Goal: Task Accomplishment & Management: Manage account settings

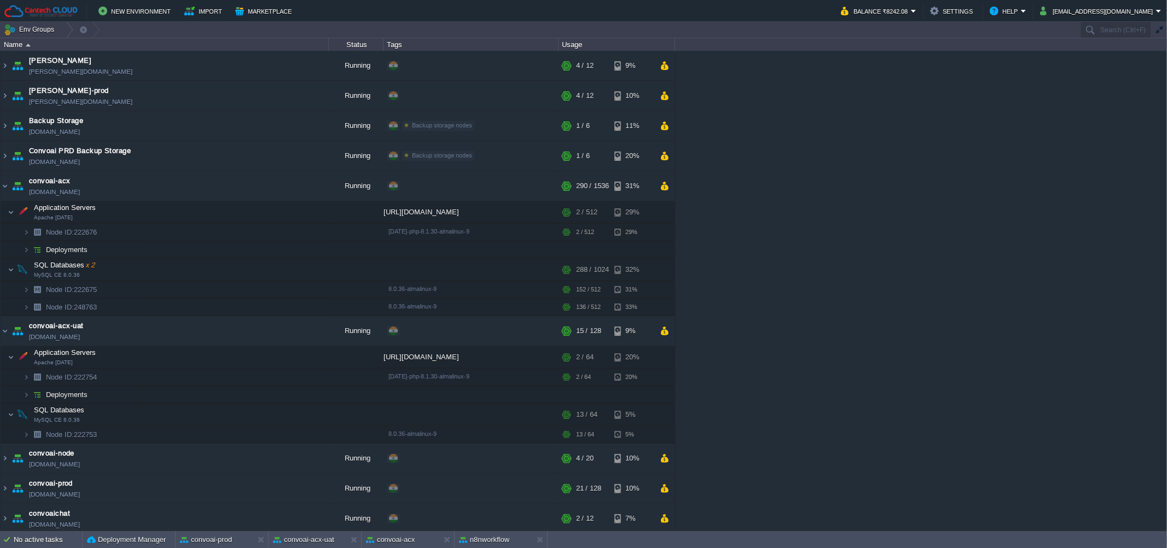
scroll to position [493, 0]
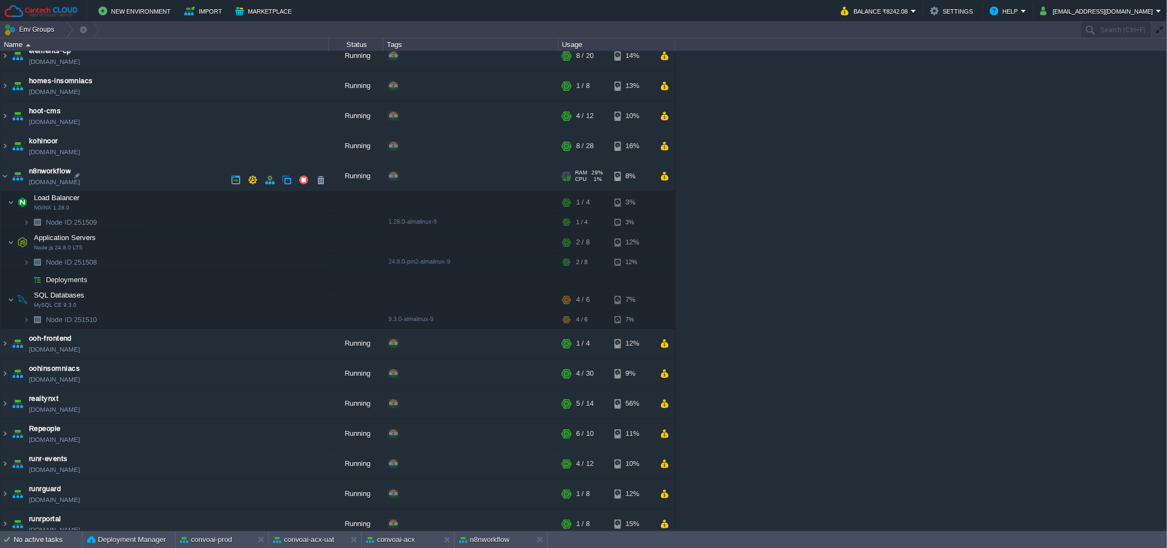
drag, startPoint x: 130, startPoint y: 186, endPoint x: 126, endPoint y: 182, distance: 6.2
click at [126, 182] on td "n8nworkflow [DOMAIN_NAME]" at bounding box center [165, 176] width 328 height 30
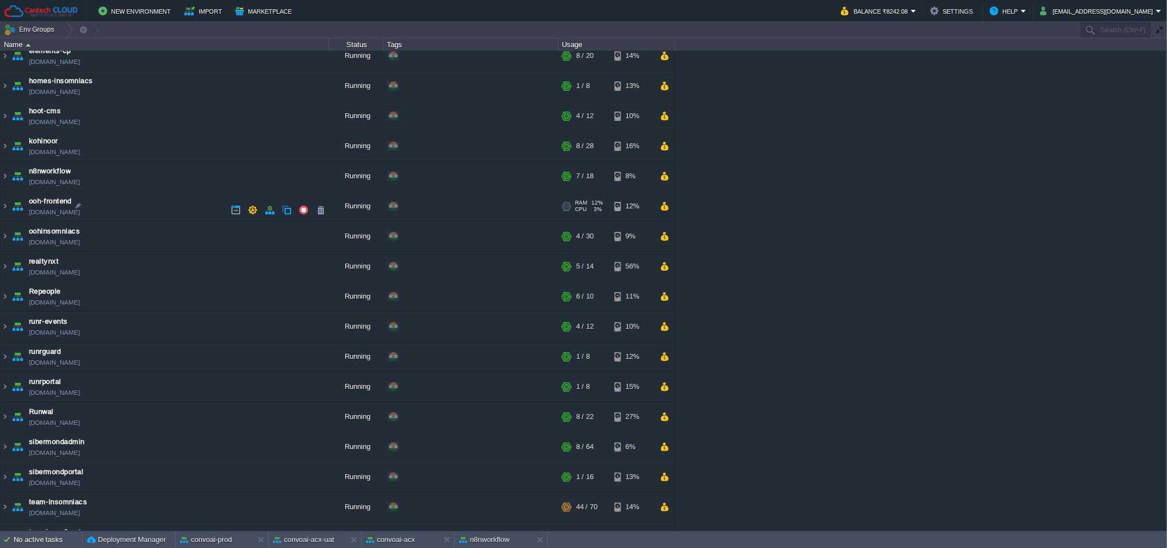
copy td "[DOMAIN_NAME]"
click at [818, 240] on div "[PERSON_NAME] [PERSON_NAME][DOMAIN_NAME] Running + Add to Env Group RAM 28% CPU…" at bounding box center [583, 291] width 1167 height 480
click at [75, 188] on link "[DOMAIN_NAME]" at bounding box center [54, 182] width 51 height 11
click at [904, 281] on div "[PERSON_NAME] [PERSON_NAME][DOMAIN_NAME] Running + Add to Env Group RAM 28% CPU…" at bounding box center [583, 291] width 1167 height 480
click at [158, 178] on td "n8nworkflow [DOMAIN_NAME]" at bounding box center [165, 176] width 328 height 30
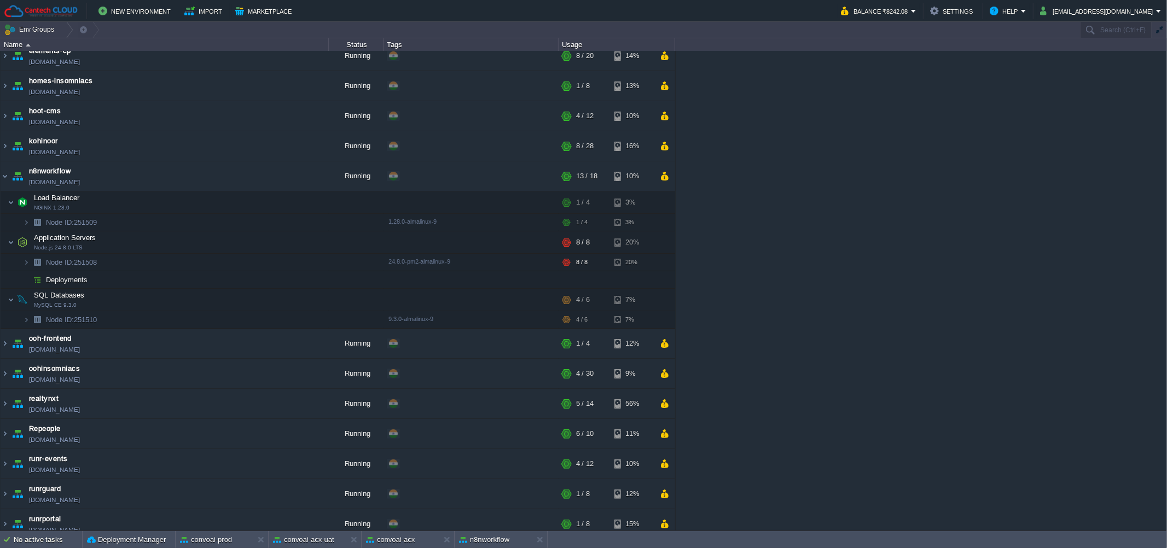
click at [878, 275] on div "[PERSON_NAME] [PERSON_NAME][DOMAIN_NAME] Running + Add to Env Group RAM 28% CPU…" at bounding box center [583, 291] width 1167 height 480
click at [254, 184] on button "button" at bounding box center [253, 180] width 10 height 10
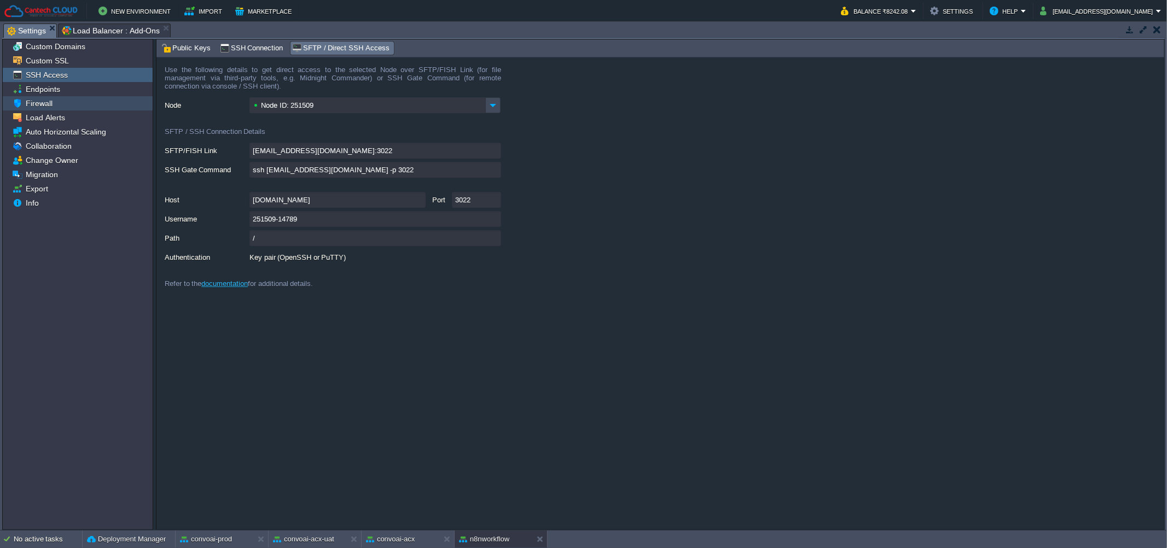
click at [33, 103] on span "Firewall" at bounding box center [39, 104] width 31 height 10
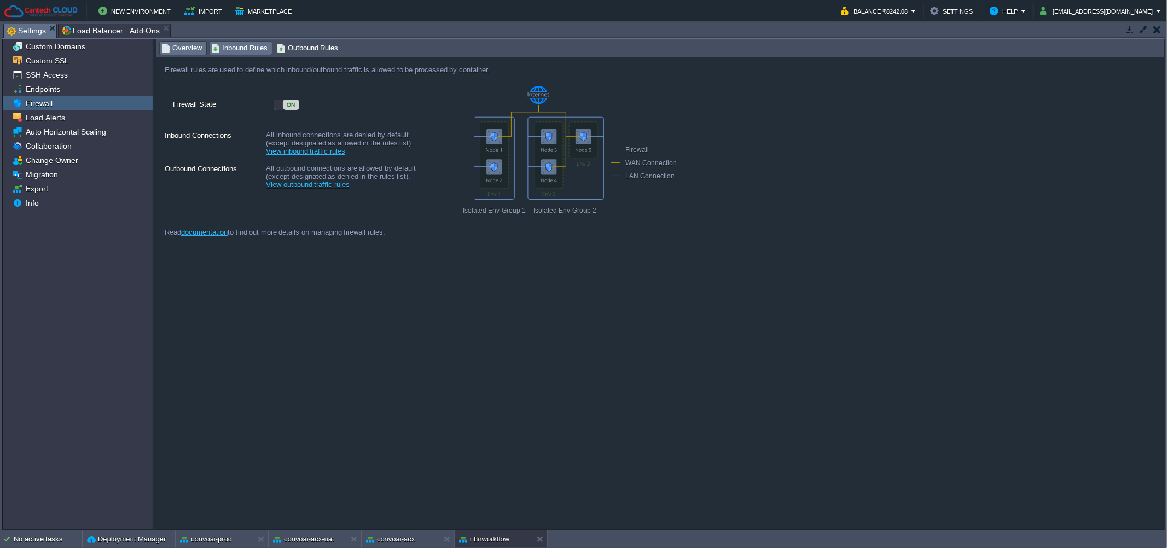
click at [241, 49] on span "Inbound Rules" at bounding box center [239, 48] width 56 height 12
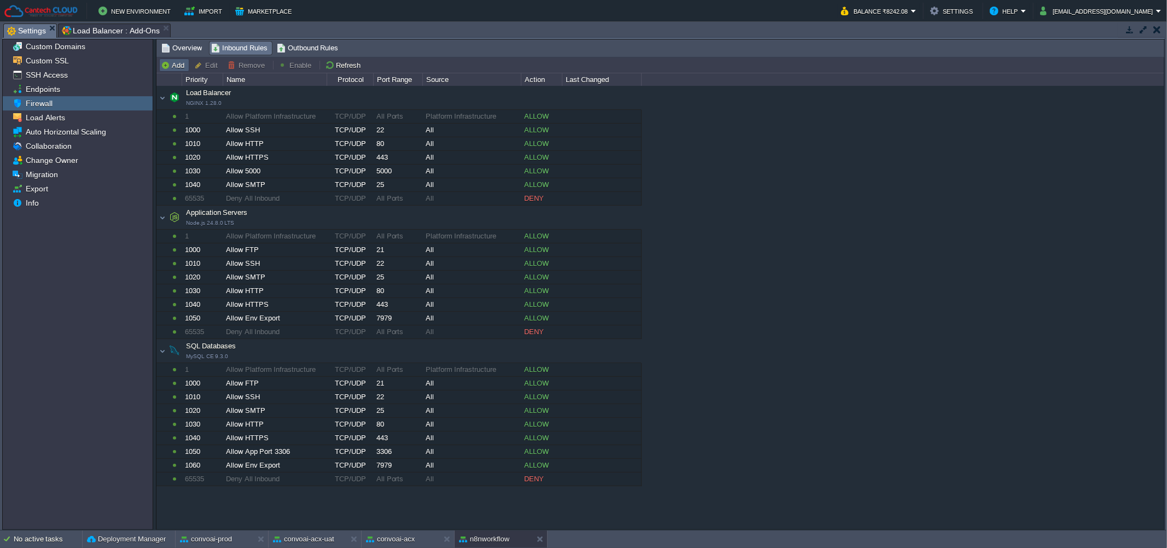
click at [179, 66] on button "Add" at bounding box center [174, 65] width 27 height 10
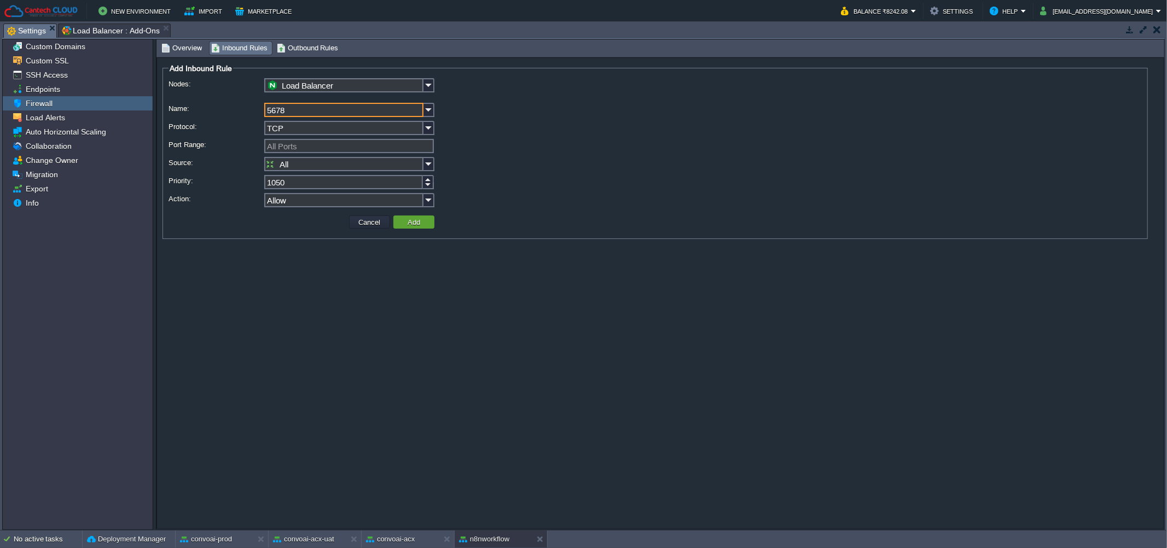
type input "5678"
click at [324, 144] on input "All Ports" at bounding box center [349, 146] width 170 height 14
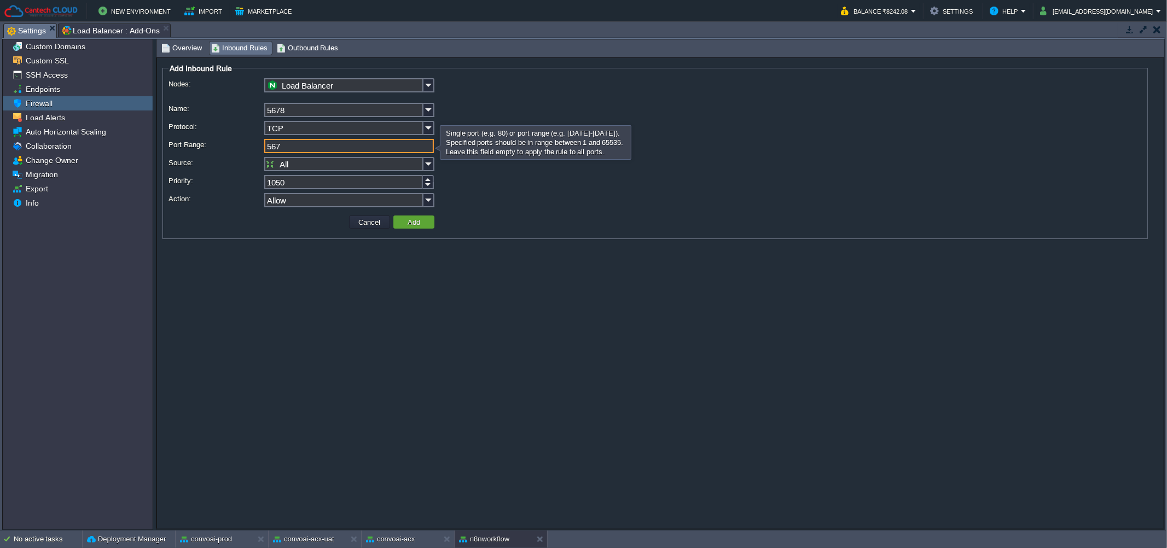
type input "5678"
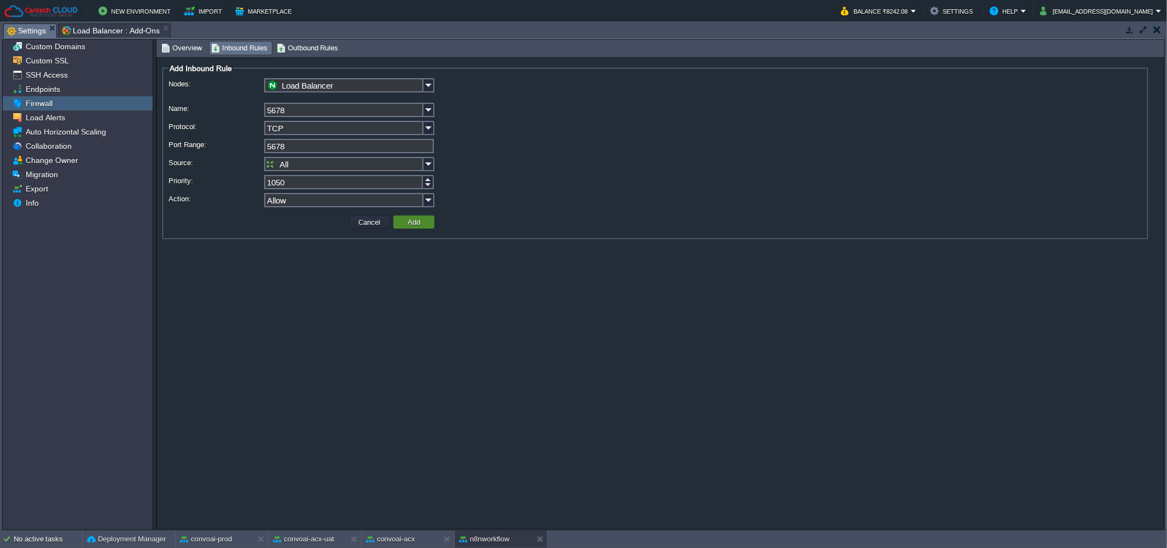
click at [420, 224] on button "Add" at bounding box center [413, 222] width 19 height 10
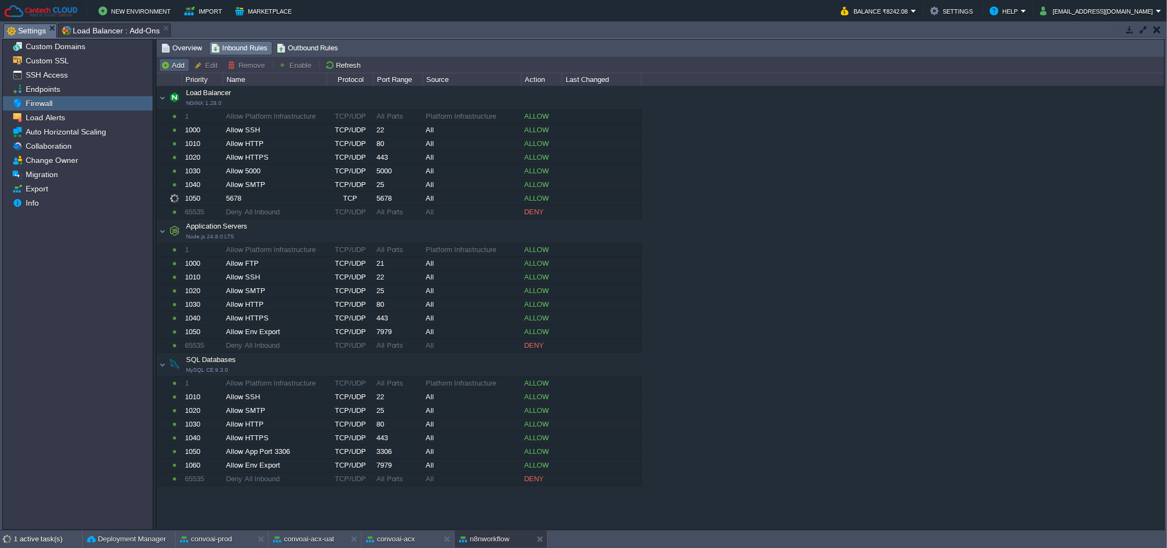
click at [169, 60] on td "Add" at bounding box center [174, 65] width 30 height 13
type input "Load Balancer"
type input "1060"
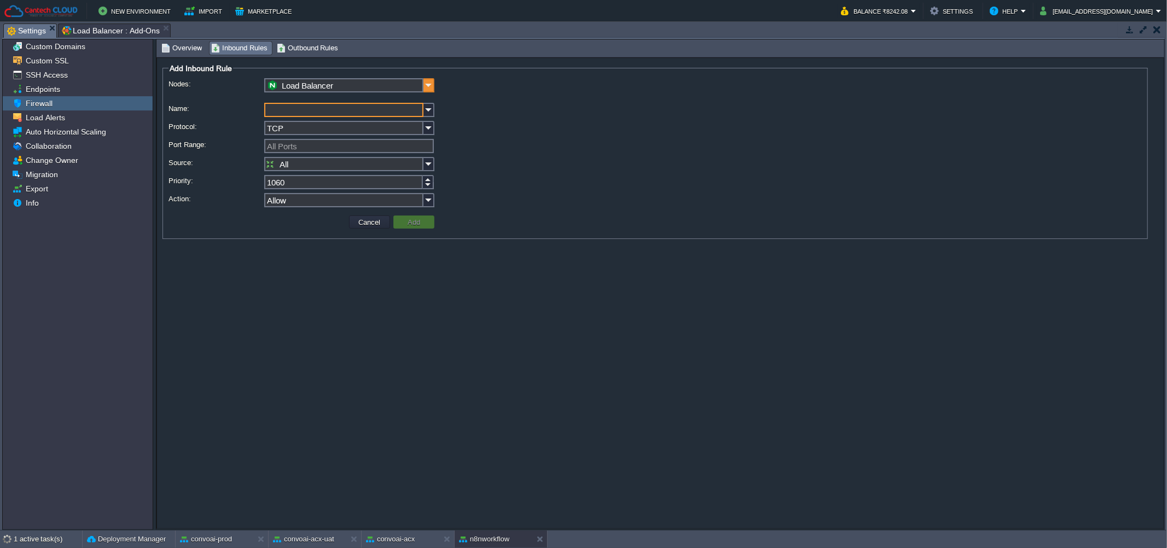
click at [427, 85] on img at bounding box center [429, 85] width 11 height 14
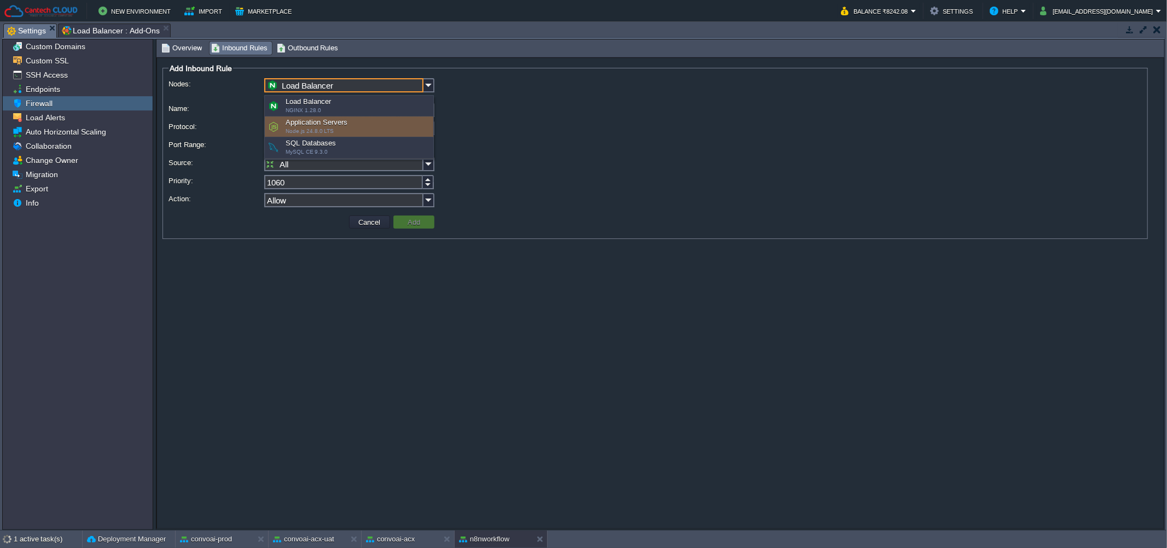
click at [384, 125] on div "Application Servers Node.js 24.8.0 LTS" at bounding box center [349, 127] width 169 height 21
type input "Application Servers"
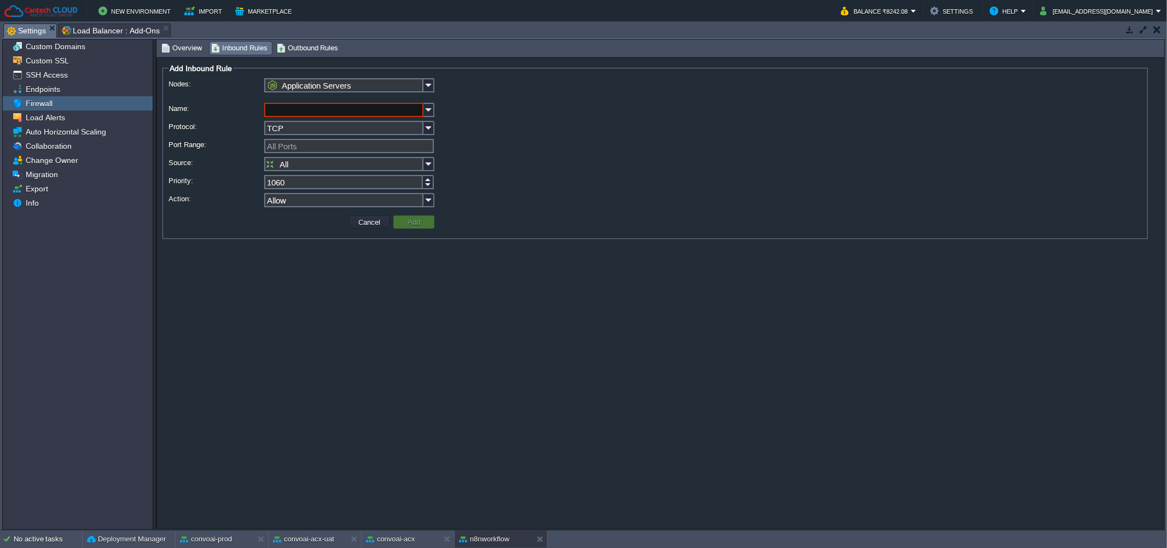
click at [327, 115] on input "Name:" at bounding box center [343, 110] width 159 height 14
type input "5678"
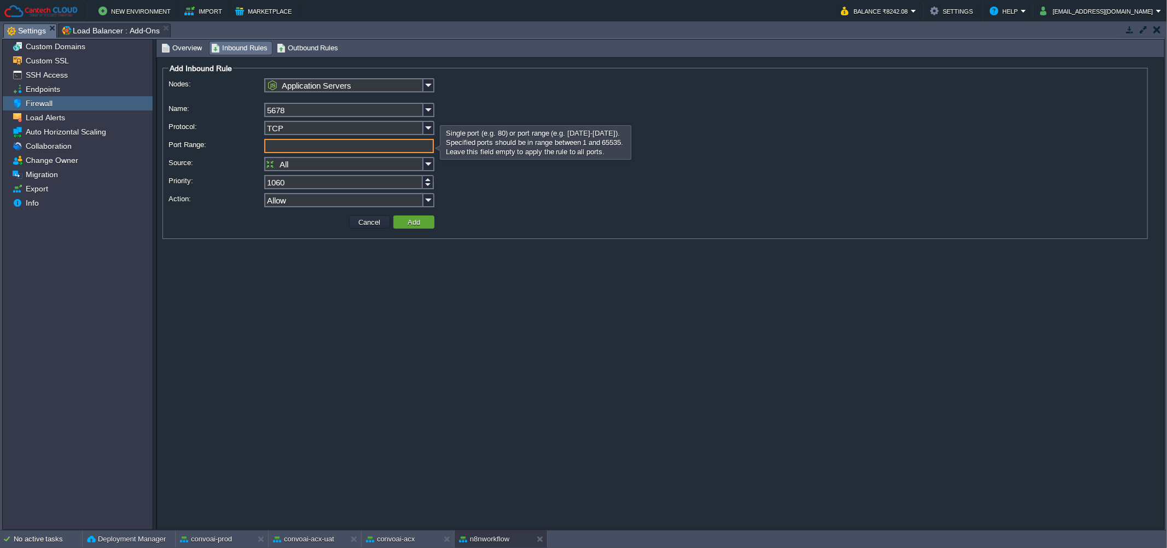
click at [292, 150] on input "Port Range:" at bounding box center [349, 146] width 170 height 14
type input "5678"
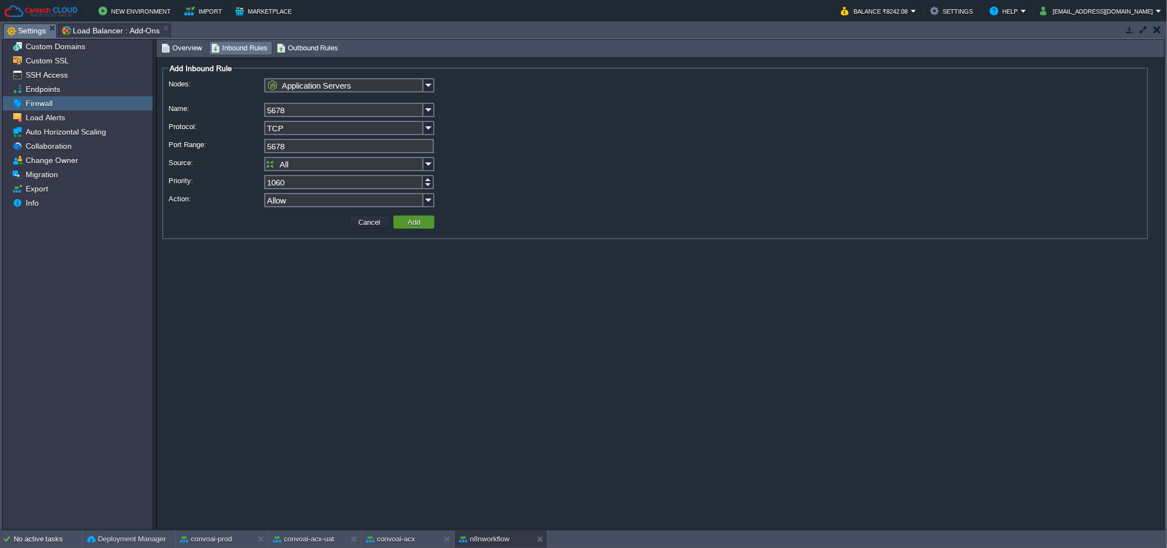
click at [414, 217] on td "Add" at bounding box center [413, 222] width 41 height 13
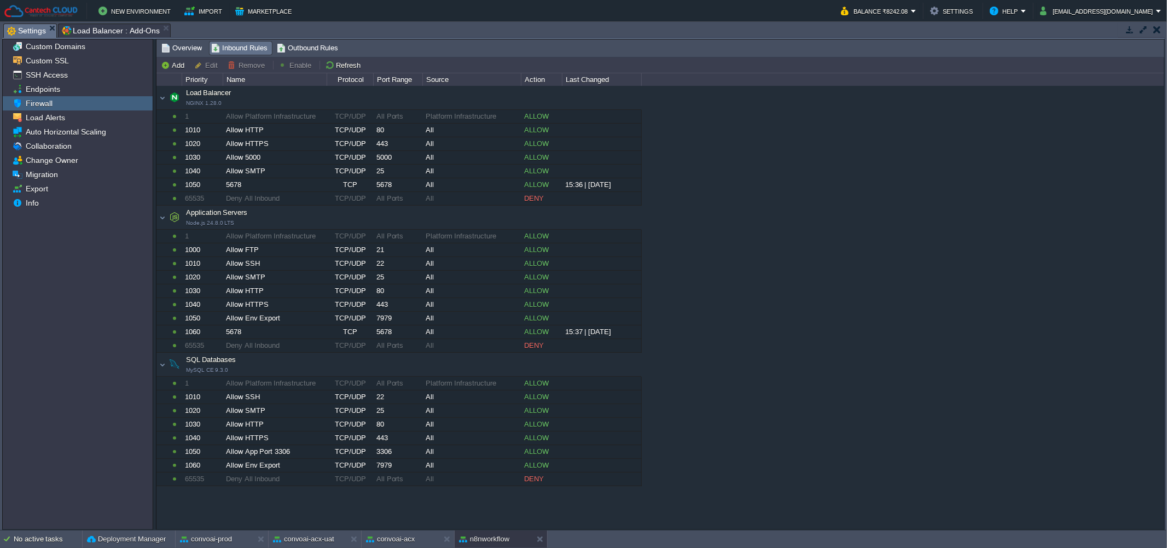
click at [841, 231] on div "Load Balancer NGINX 1.28.0 Load Balancer NGINX 1.28.0 1 Allow Platform Infrastr…" at bounding box center [661, 307] width 1008 height 443
click at [506, 543] on button "n8nworkflow" at bounding box center [484, 539] width 50 height 11
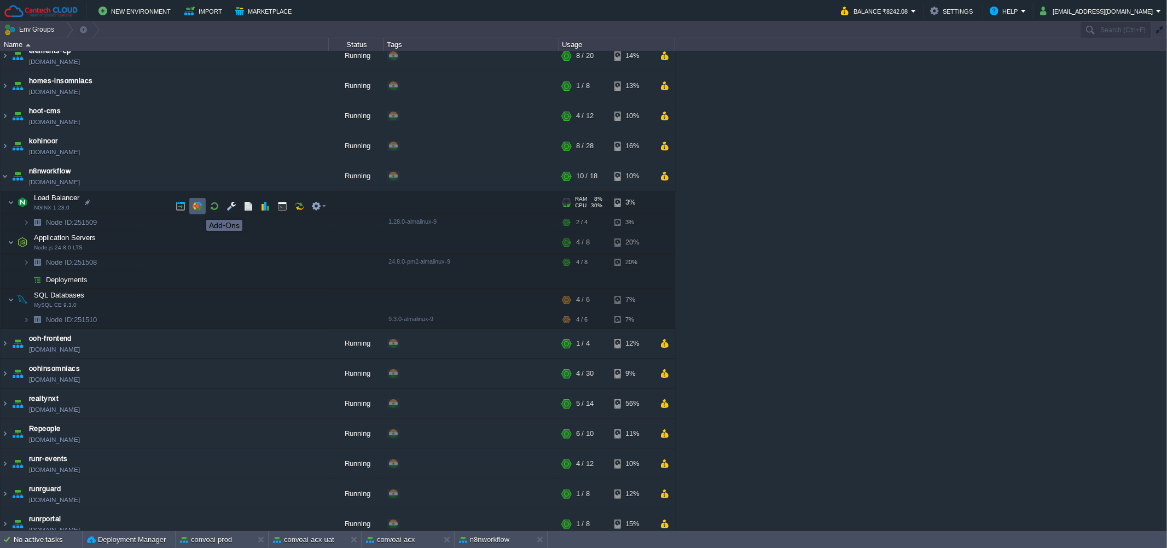
click at [198, 210] on button "button" at bounding box center [198, 206] width 10 height 10
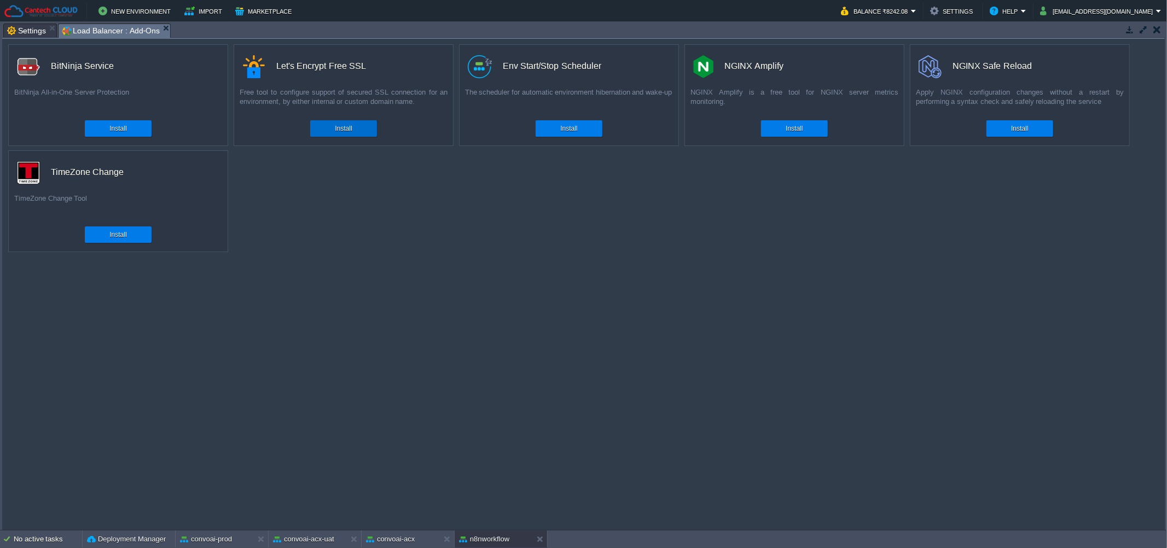
click at [355, 134] on div "Install" at bounding box center [343, 128] width 50 height 16
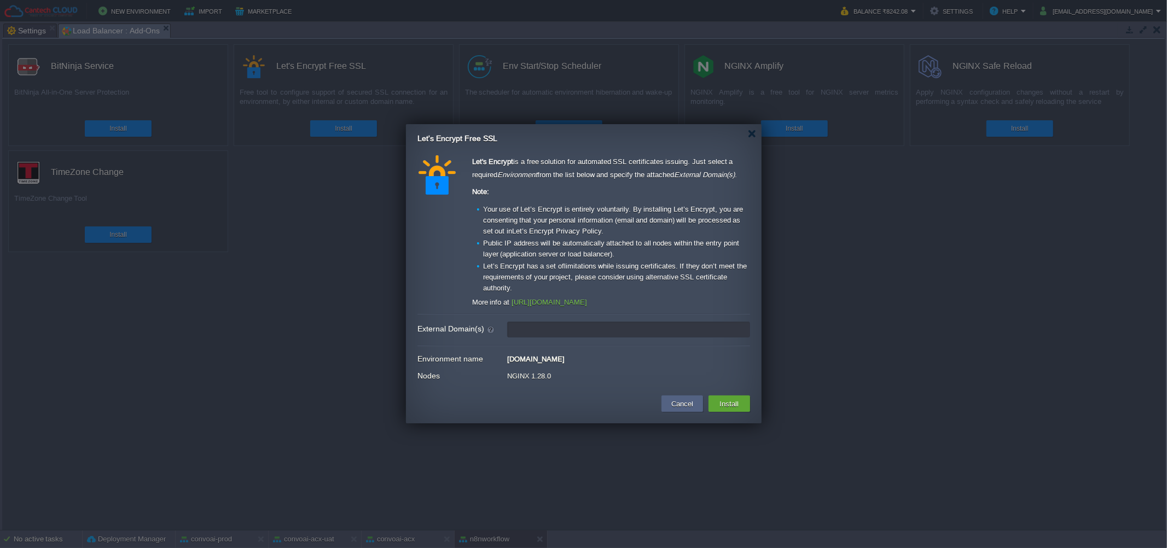
click at [530, 329] on input "External Domain(s)" at bounding box center [628, 330] width 243 height 16
type input "leave blank to get a test certificate for this environment domain"
drag, startPoint x: 503, startPoint y: 360, endPoint x: 615, endPoint y: 362, distance: 111.7
click at [615, 362] on div "Environment name [DOMAIN_NAME]" at bounding box center [584, 359] width 333 height 15
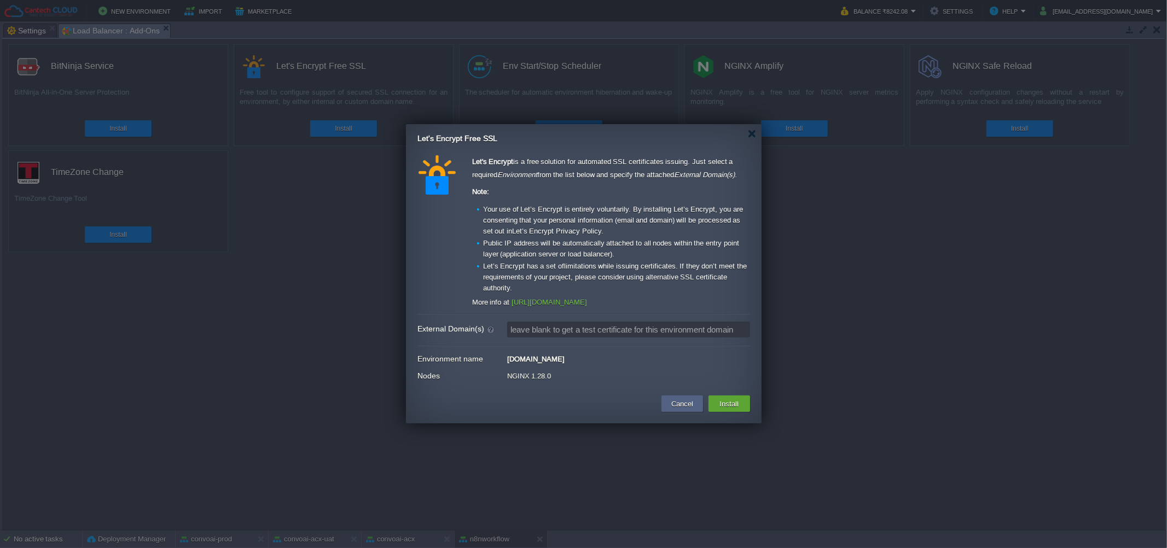
copy div "[DOMAIN_NAME]"
click at [585, 316] on div "Let's Encrypt is a free solution for automated SSL certificates issuing. Just s…" at bounding box center [584, 270] width 333 height 230
click at [578, 332] on input "External Domain(s)" at bounding box center [628, 330] width 243 height 16
paste input "[DOMAIN_NAME]"
type input "[DOMAIN_NAME]"
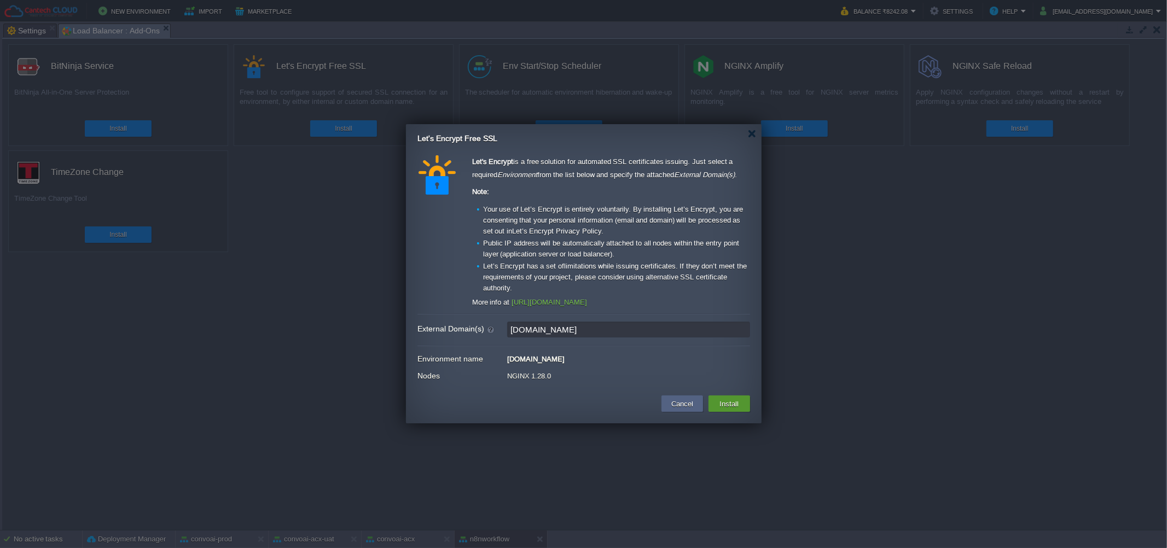
click at [734, 408] on button "Install" at bounding box center [730, 403] width 26 height 13
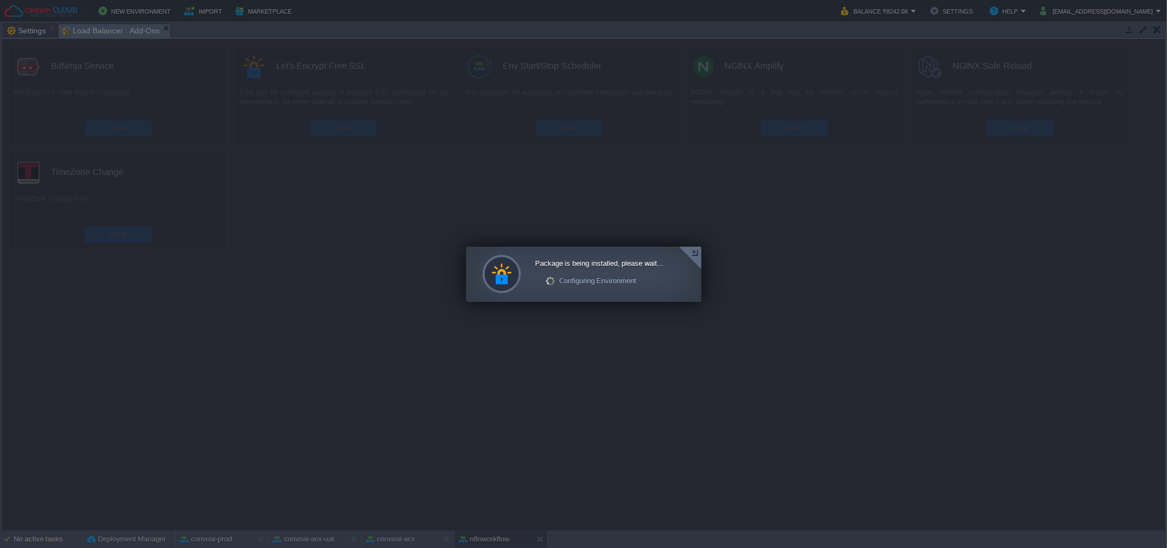
click at [697, 254] on div at bounding box center [690, 258] width 22 height 22
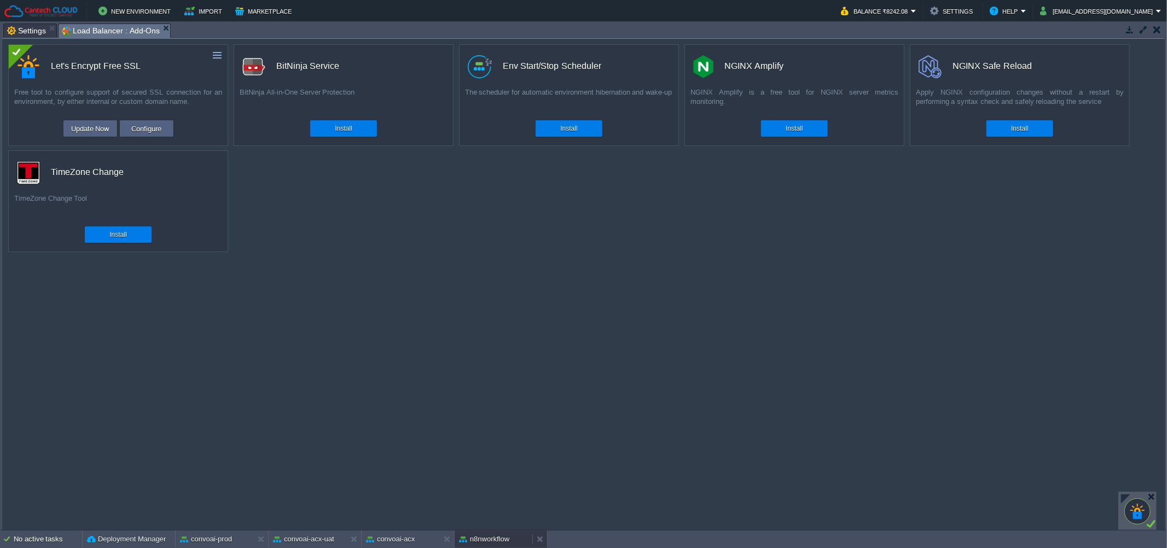
click at [484, 532] on div "n8nworkflow" at bounding box center [494, 540] width 78 height 18
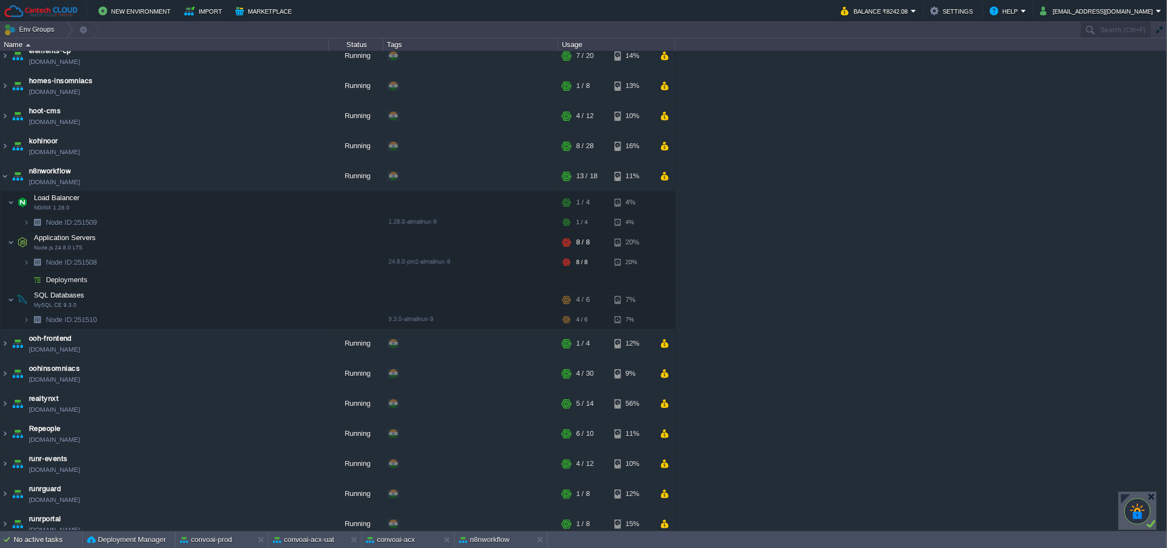
click at [931, 232] on div "[PERSON_NAME] [PERSON_NAME][DOMAIN_NAME] Running + Add to Env Group RAM 28% CPU…" at bounding box center [583, 291] width 1167 height 480
click at [57, 184] on link "[DOMAIN_NAME]" at bounding box center [54, 182] width 51 height 11
click at [835, 169] on div "[PERSON_NAME] [PERSON_NAME][DOMAIN_NAME] Running + Add to Env Group RAM 28% CPU…" at bounding box center [583, 291] width 1167 height 480
click at [132, 231] on td "Node ID: 251509" at bounding box center [165, 223] width 328 height 18
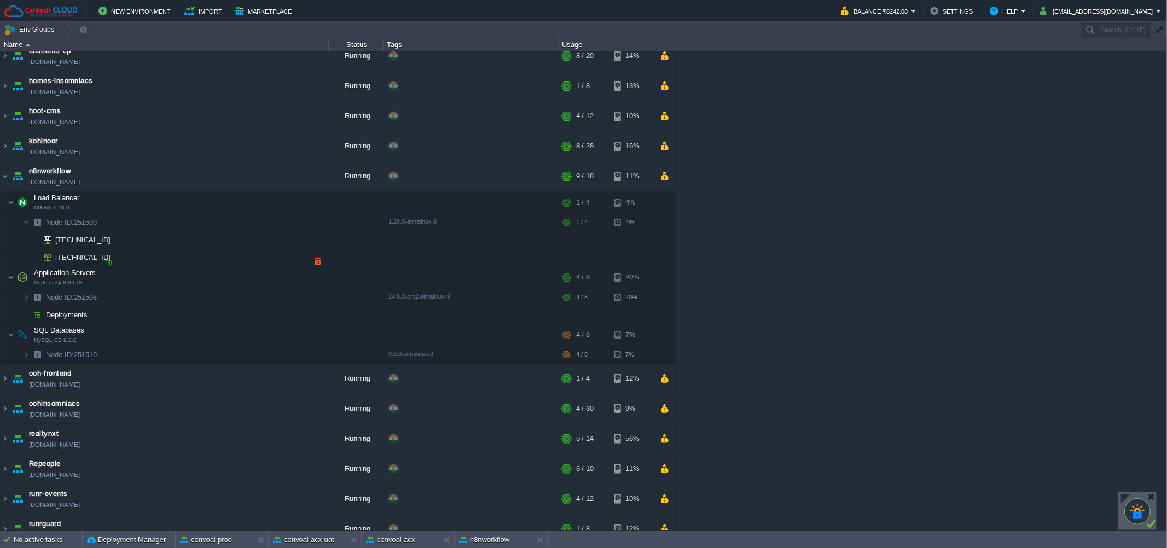
click at [107, 263] on div at bounding box center [108, 263] width 10 height 10
click at [251, 172] on td at bounding box center [253, 180] width 16 height 16
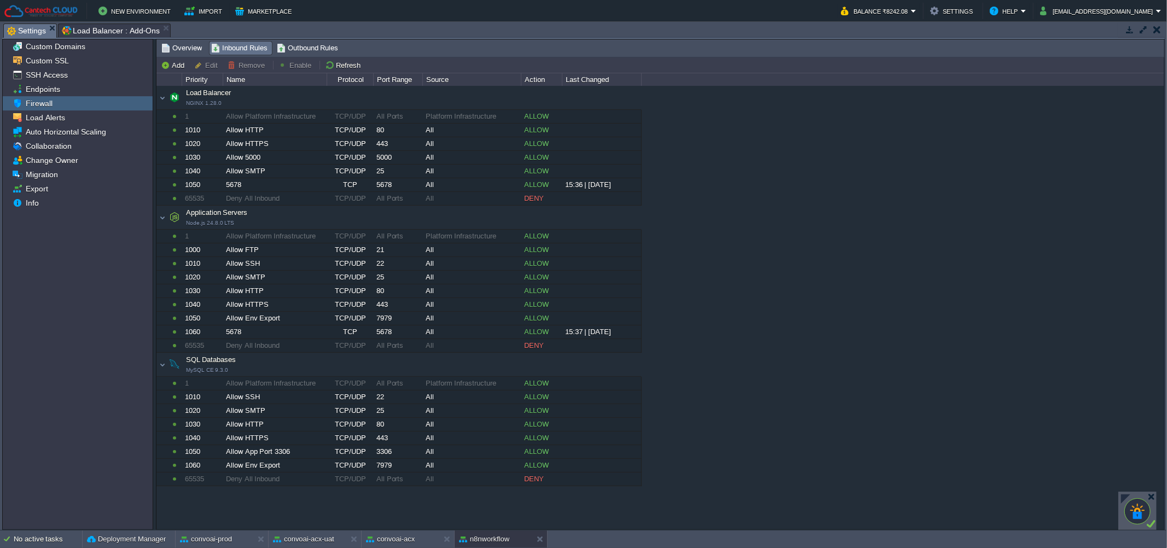
click at [806, 208] on div "Load Balancer NGINX 1.28.0 Load Balancer NGINX 1.28.0 1 Allow Platform Infrastr…" at bounding box center [661, 307] width 1008 height 443
click at [310, 49] on span "Outbound Rules" at bounding box center [308, 48] width 62 height 12
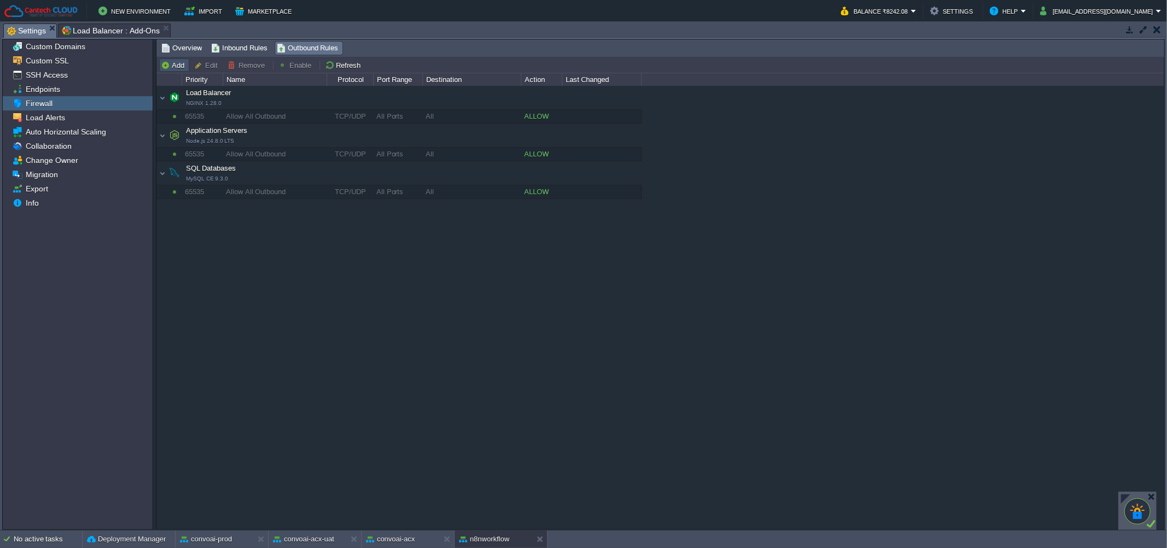
click at [170, 66] on button "Add" at bounding box center [174, 65] width 27 height 10
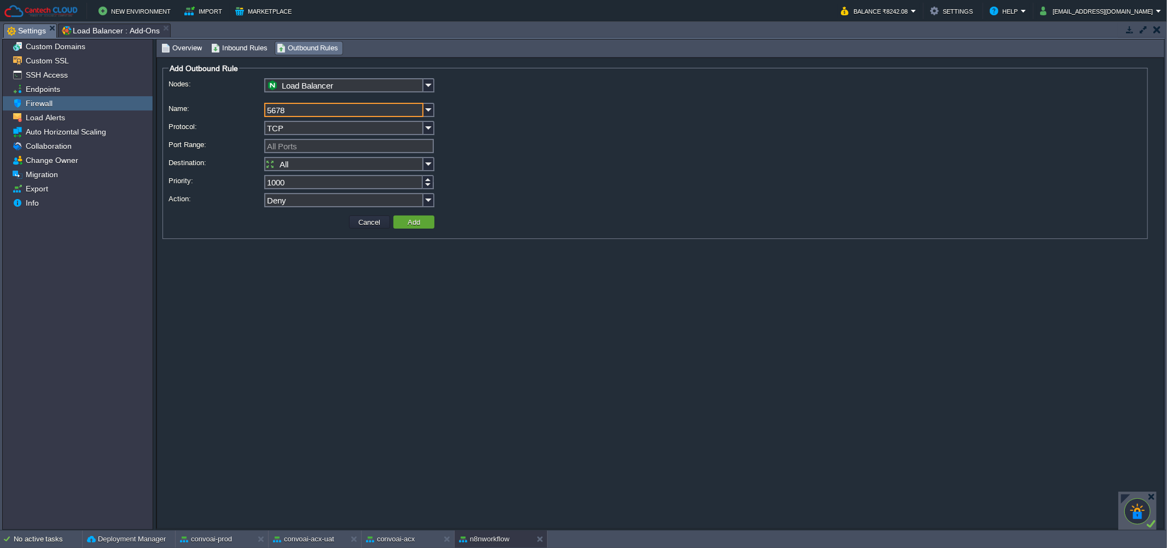
type input "5678"
click at [275, 143] on input "All Ports" at bounding box center [349, 146] width 170 height 14
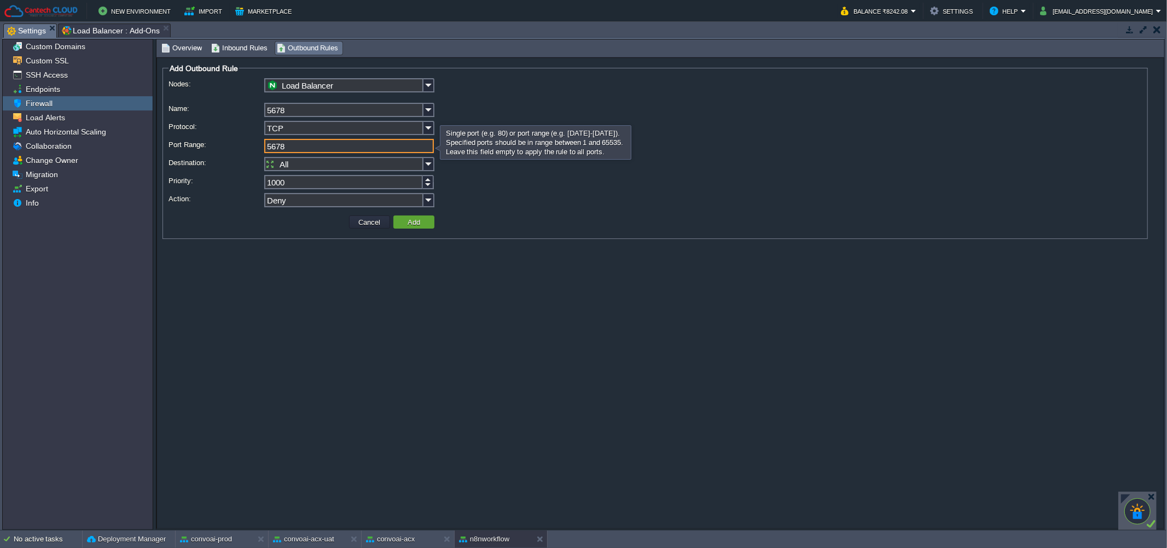
type input "5678"
drag, startPoint x: 423, startPoint y: 215, endPoint x: 422, endPoint y: 224, distance: 8.8
click at [422, 218] on td "Add" at bounding box center [414, 222] width 44 height 16
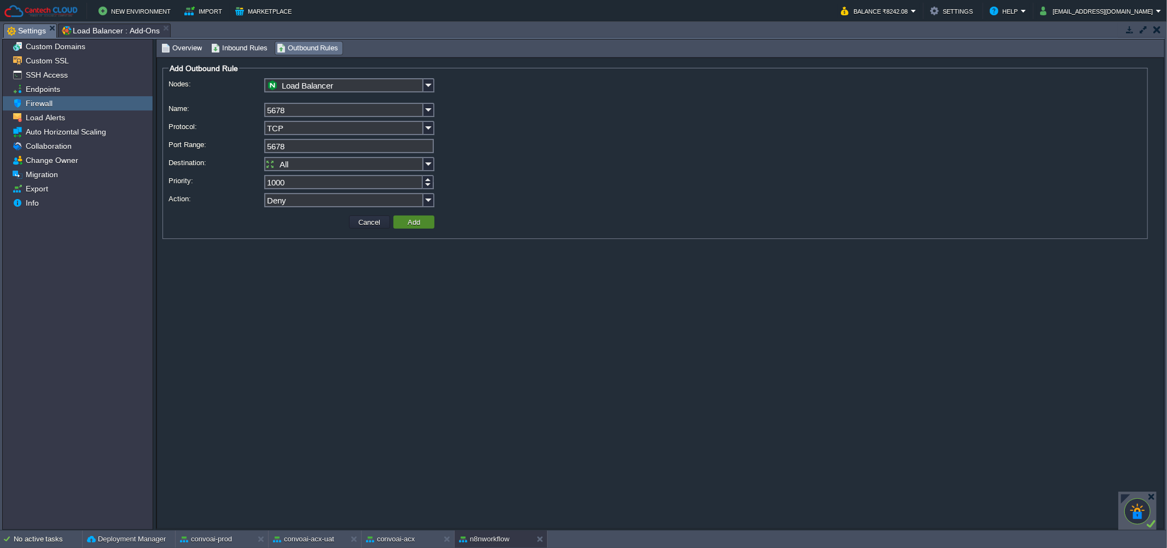
click at [408, 223] on button "Add" at bounding box center [413, 222] width 19 height 10
type input "All Ports"
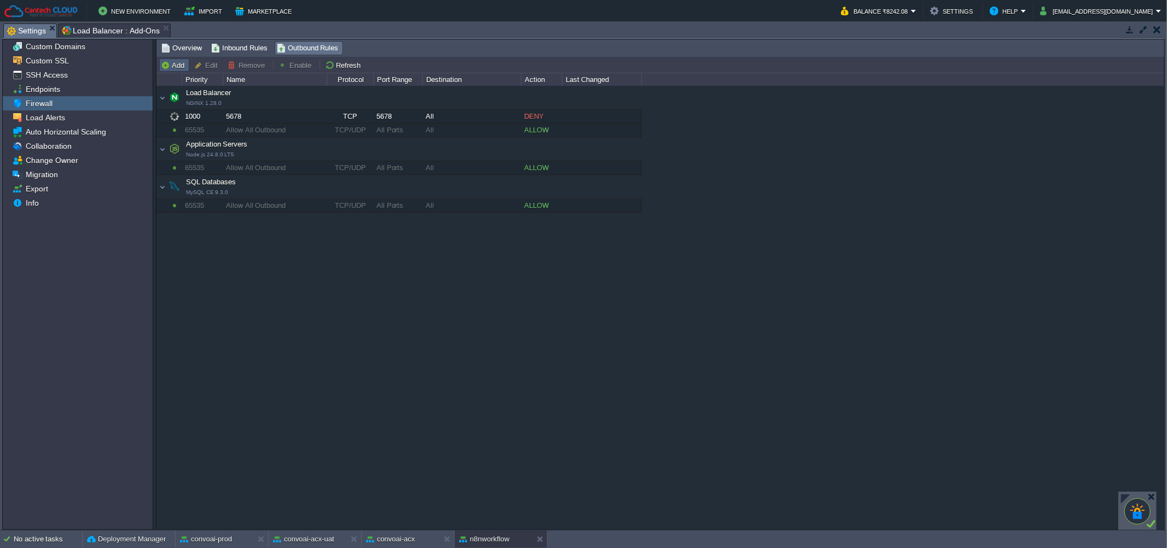
click at [171, 67] on button "Add" at bounding box center [174, 65] width 27 height 10
type input "Load Balancer"
type input "1010"
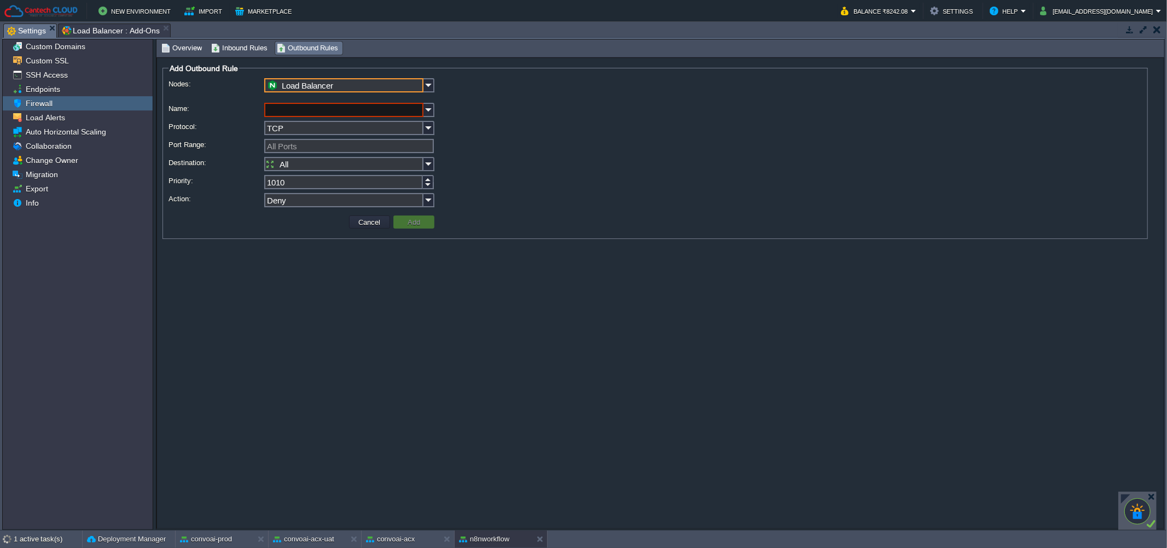
click at [324, 92] on input "Load Balancer" at bounding box center [343, 85] width 159 height 14
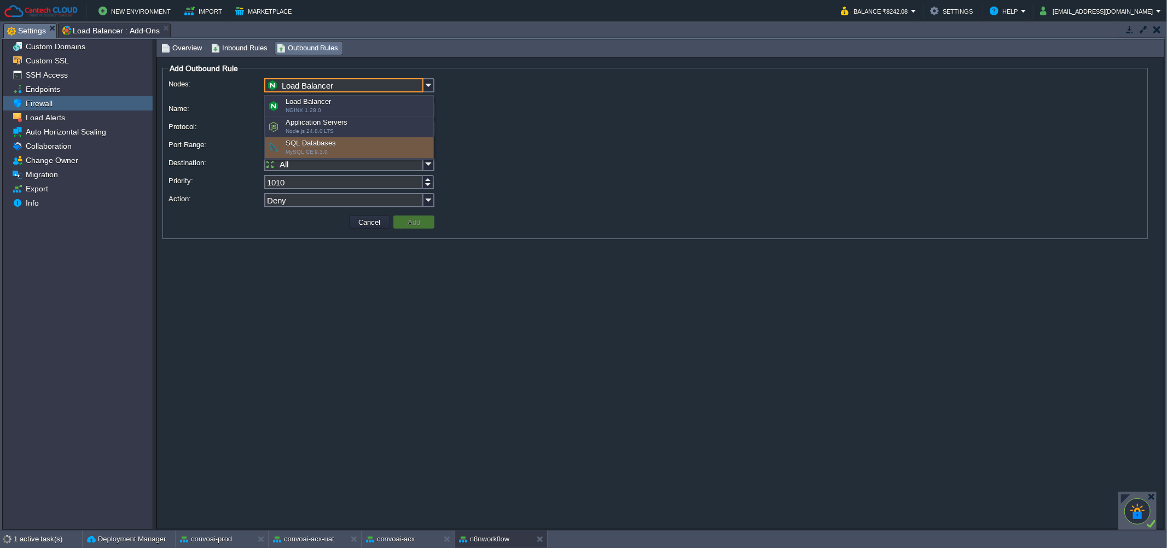
click at [318, 138] on div "SQL Databases MySQL CE 9.3.0" at bounding box center [349, 147] width 169 height 21
type input "SQL Databases"
type input "1000"
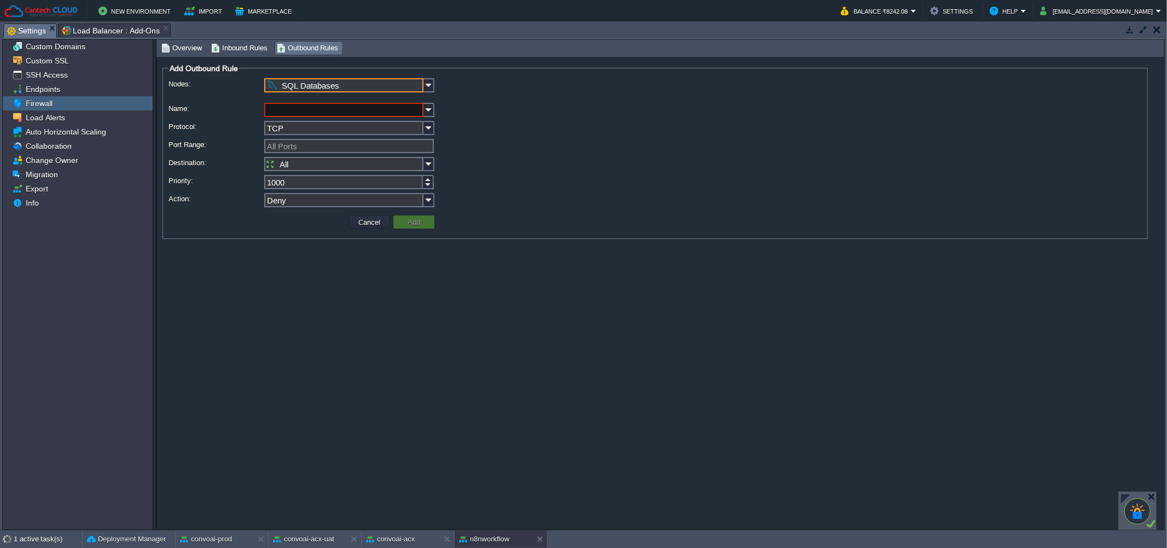
click at [309, 78] on fieldset "Add Outbound Rule Nodes: SQL Databases Name: Protocol: TCP Port Range: All Port…" at bounding box center [656, 151] width 986 height 176
click at [312, 80] on input "SQL Databases" at bounding box center [343, 85] width 159 height 14
click at [314, 121] on div "Application Servers Node.js 24.8.0 LTS" at bounding box center [349, 127] width 169 height 21
type input "Application Servers"
click at [311, 113] on input "Name:" at bounding box center [343, 110] width 159 height 14
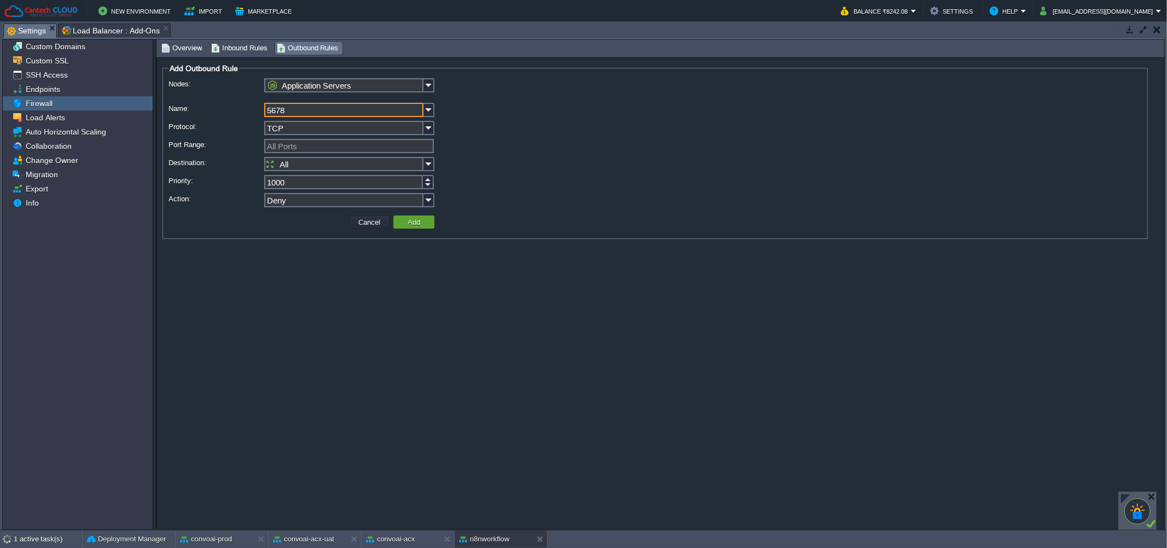
type input "5678"
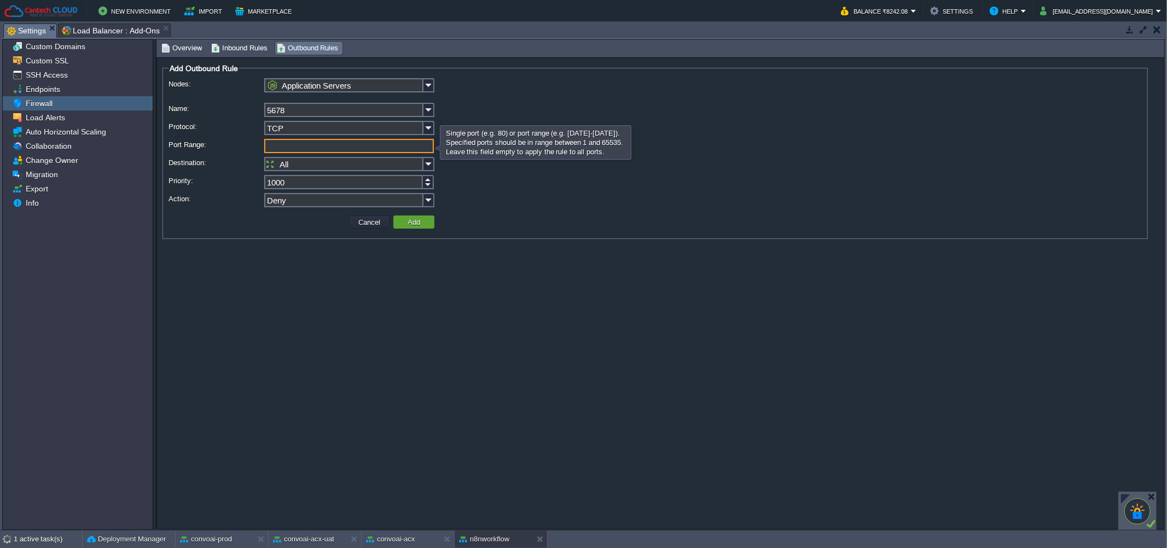
click at [302, 141] on input "Port Range:" at bounding box center [349, 146] width 170 height 14
type input "5678"
click at [421, 220] on button "Add" at bounding box center [413, 222] width 19 height 10
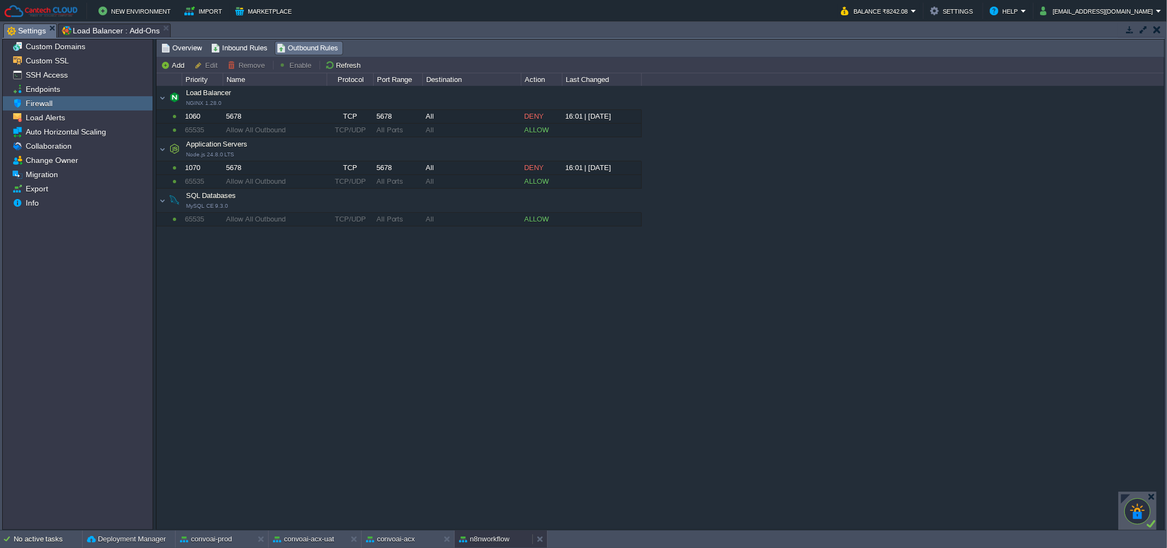
click at [471, 538] on button "n8nworkflow" at bounding box center [484, 539] width 50 height 11
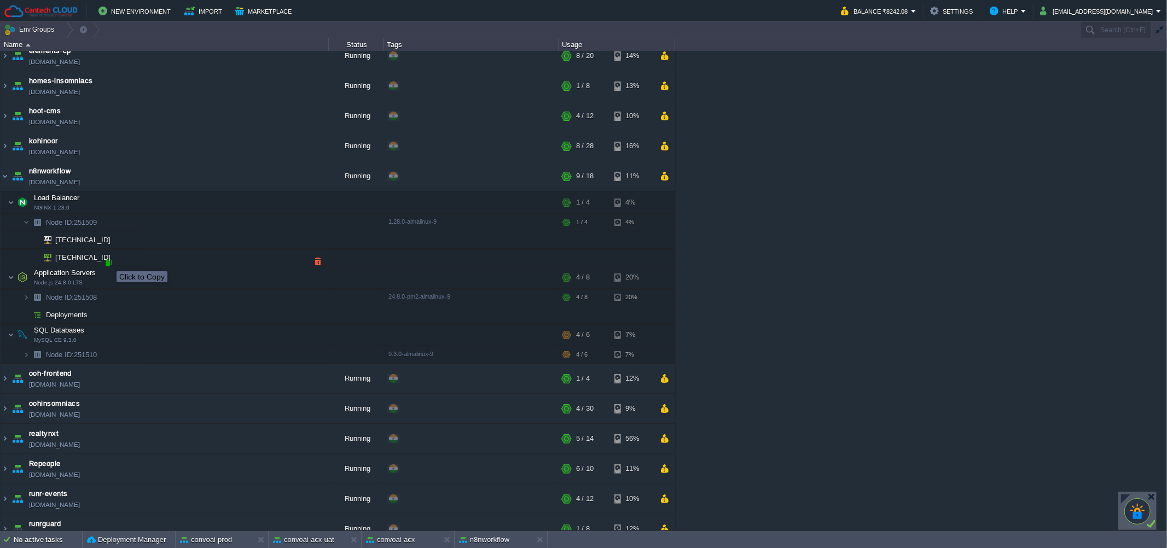
click at [108, 262] on div at bounding box center [108, 263] width 10 height 10
click at [482, 545] on button "n8nworkflow" at bounding box center [484, 540] width 50 height 11
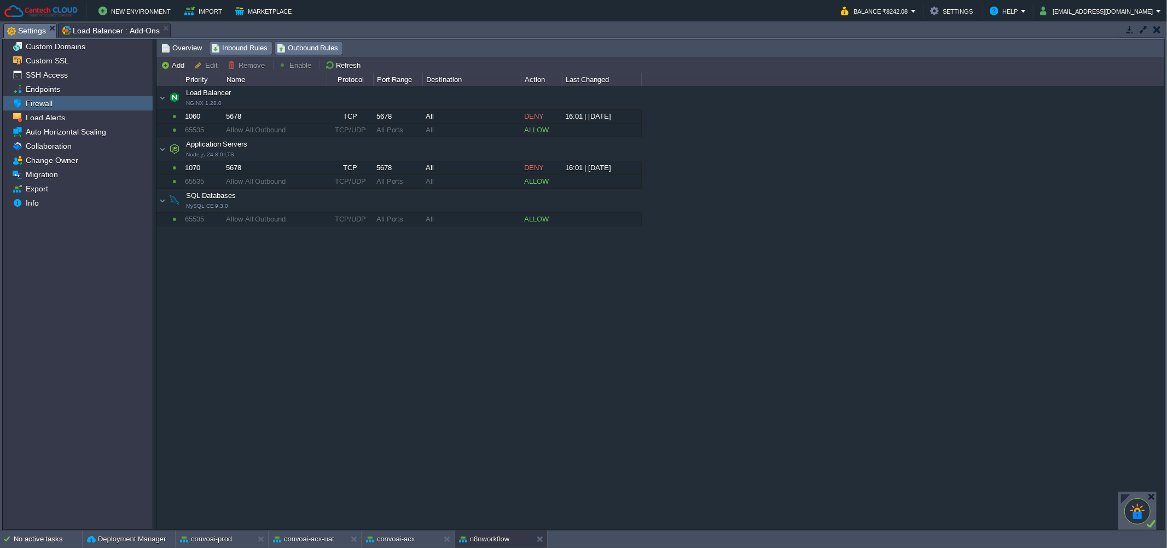
click at [227, 43] on span "Inbound Rules" at bounding box center [239, 48] width 56 height 12
